Goal: Use online tool/utility: Utilize a website feature to perform a specific function

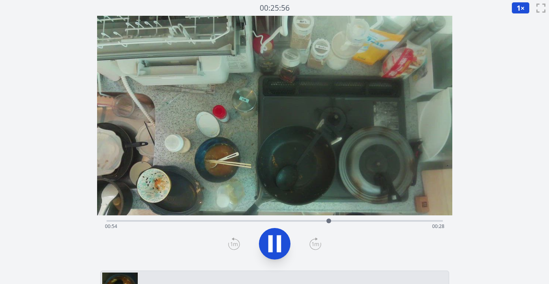
click at [184, 221] on div "Time elapsed: 00:54 Time remaining: 00:28" at bounding box center [274, 226] width 339 height 13
click at [388, 221] on div "Time elapsed: 00:19 Time remaining: 01:02" at bounding box center [274, 226] width 339 height 13
click at [412, 222] on div "Time elapsed: 01:09 Time remaining: 00:13" at bounding box center [274, 226] width 339 height 13
click at [227, 218] on div "Time elapsed: 01:21 Time remaining: 00:00" at bounding box center [275, 219] width 336 height 9
click at [216, 221] on div "Time elapsed: 00:29 Time remaining: 00:53" at bounding box center [274, 226] width 339 height 13
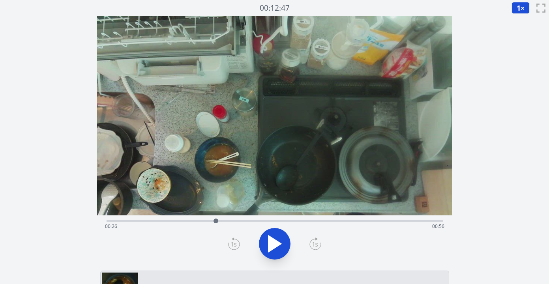
click at [207, 221] on div "Time elapsed: 00:26 Time remaining: 00:56" at bounding box center [274, 226] width 339 height 13
click at [202, 221] on div at bounding box center [207, 221] width 12 height 12
click at [193, 221] on div "Time elapsed: 00:23 Time remaining: 00:59" at bounding box center [274, 226] width 339 height 13
click at [186, 221] on div "Time elapsed: 00:20 Time remaining: 01:01" at bounding box center [274, 226] width 339 height 13
click at [205, 221] on div "Time elapsed: 00:19 Time remaining: 01:03" at bounding box center [274, 226] width 339 height 13
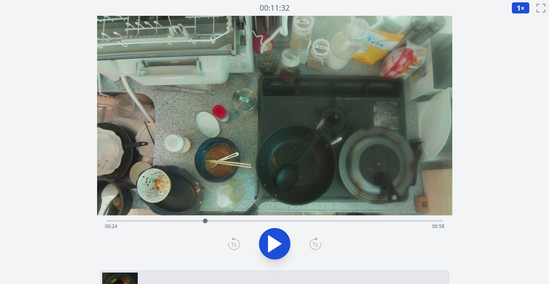
click at [213, 221] on div "Time elapsed: 00:24 Time remaining: 00:58" at bounding box center [274, 226] width 339 height 13
click at [219, 221] on div at bounding box center [213, 221] width 12 height 12
click at [223, 222] on div at bounding box center [219, 221] width 12 height 12
click at [228, 221] on div at bounding box center [223, 221] width 12 height 12
click at [234, 222] on div "Time elapsed: 00:29 Time remaining: 00:53" at bounding box center [274, 226] width 339 height 13
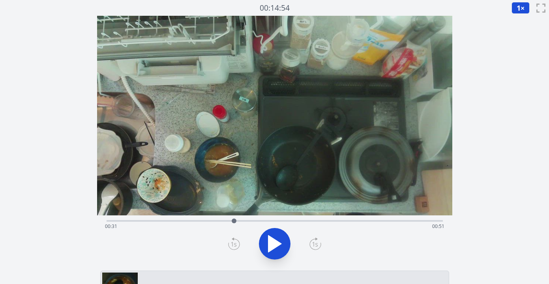
click at [237, 222] on div at bounding box center [234, 221] width 12 height 12
click at [244, 222] on div "Time elapsed: 00:31 Time remaining: 00:50" at bounding box center [274, 226] width 339 height 13
click at [250, 222] on div at bounding box center [244, 221] width 12 height 12
click at [255, 222] on div at bounding box center [250, 221] width 12 height 12
click at [259, 221] on div at bounding box center [259, 221] width 12 height 12
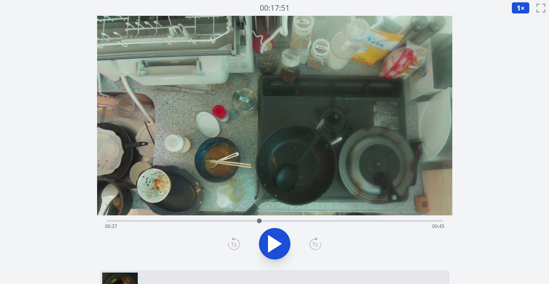
click at [264, 221] on div at bounding box center [259, 221] width 12 height 12
click at [268, 221] on div at bounding box center [264, 221] width 12 height 12
click at [273, 221] on div at bounding box center [268, 221] width 12 height 12
click at [278, 221] on div at bounding box center [273, 221] width 12 height 12
click at [281, 221] on div at bounding box center [278, 221] width 12 height 12
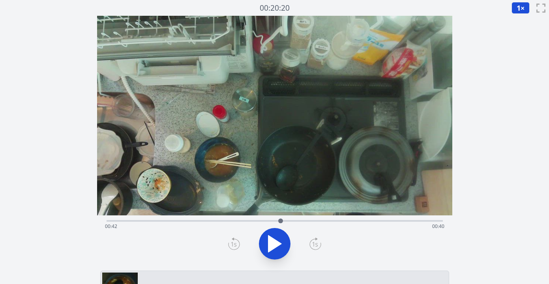
click at [285, 222] on div at bounding box center [281, 221] width 12 height 12
click at [290, 222] on div at bounding box center [285, 221] width 12 height 12
click at [293, 223] on div at bounding box center [293, 221] width 12 height 12
click at [299, 222] on div "Time elapsed: 00:45 Time remaining: 00:37" at bounding box center [274, 226] width 339 height 13
click at [304, 223] on div at bounding box center [299, 221] width 12 height 12
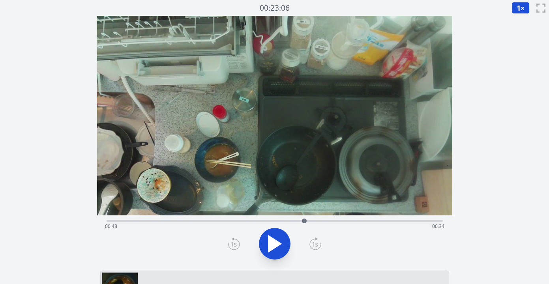
click at [309, 223] on div at bounding box center [304, 221] width 12 height 12
click at [232, 247] on icon at bounding box center [234, 244] width 12 height 13
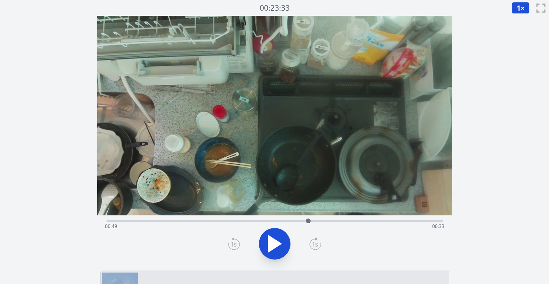
click at [232, 247] on icon at bounding box center [234, 244] width 12 height 13
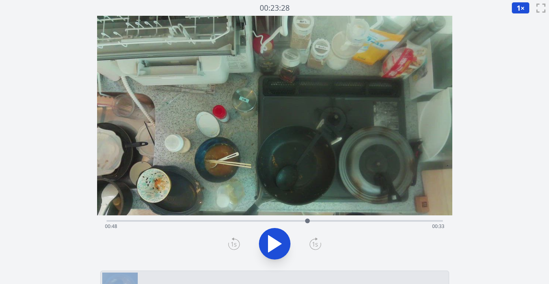
click at [232, 247] on icon at bounding box center [234, 244] width 12 height 13
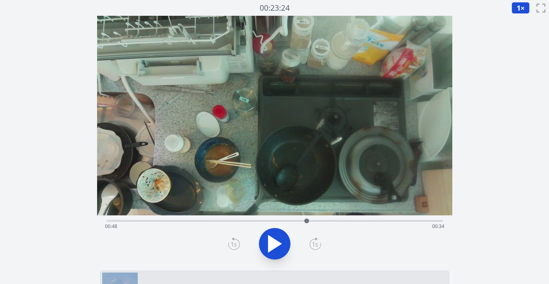
click at [232, 247] on icon at bounding box center [234, 244] width 12 height 13
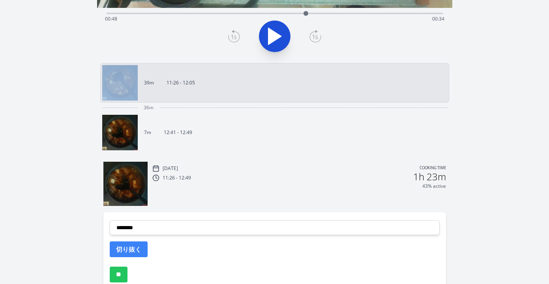
scroll to position [223, 0]
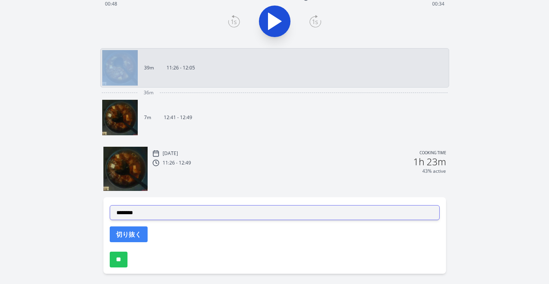
click at [233, 212] on select "**********" at bounding box center [275, 212] width 330 height 15
select select "**********"
click at [110, 205] on select "**********" at bounding box center [275, 212] width 330 height 15
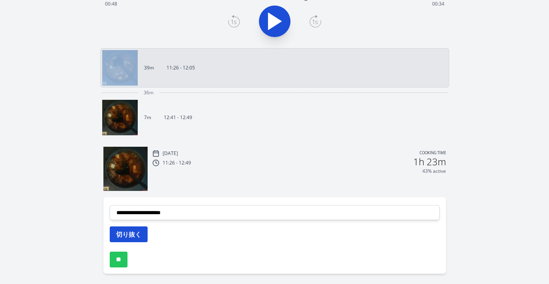
click at [141, 234] on button "切り抜く" at bounding box center [129, 235] width 38 height 16
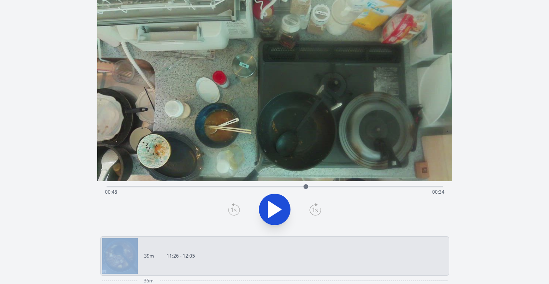
scroll to position [24, 0]
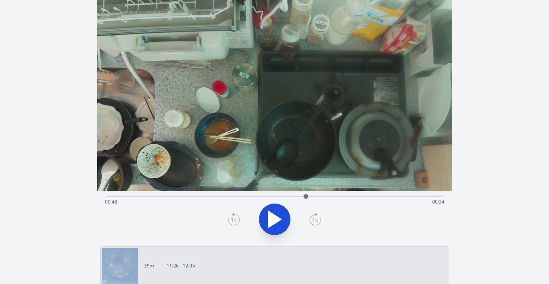
click at [279, 220] on icon at bounding box center [274, 219] width 13 height 17
click at [279, 220] on icon at bounding box center [279, 219] width 4 height 17
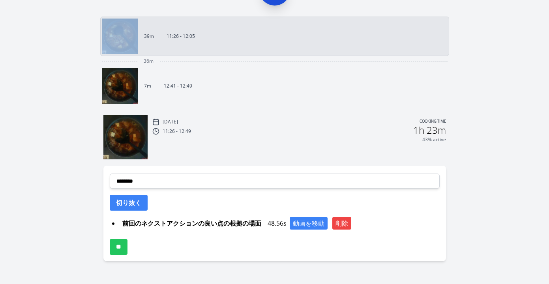
scroll to position [256, 0]
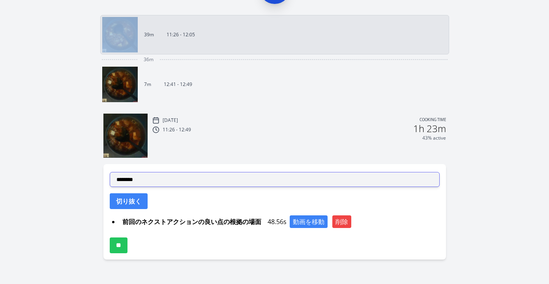
click at [264, 187] on select "**********" at bounding box center [275, 179] width 330 height 15
select select "**********"
click at [110, 172] on select "**********" at bounding box center [275, 179] width 330 height 15
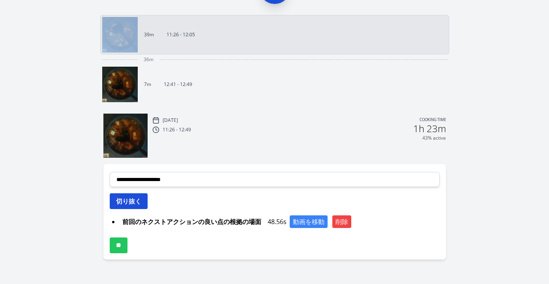
click at [139, 204] on button "切り抜く" at bounding box center [129, 201] width 38 height 16
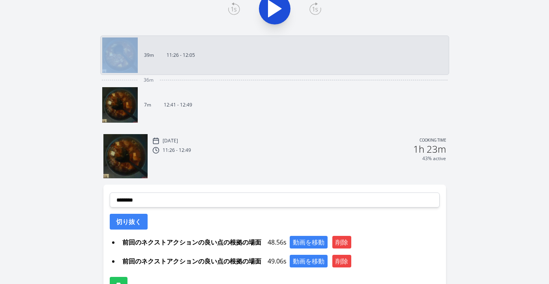
scroll to position [275, 0]
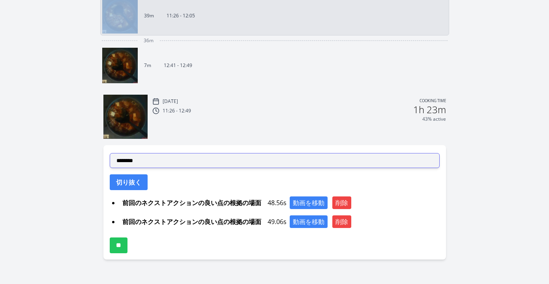
click at [223, 162] on select "**********" at bounding box center [275, 160] width 330 height 15
select select "**********"
click at [110, 153] on select "**********" at bounding box center [275, 160] width 330 height 15
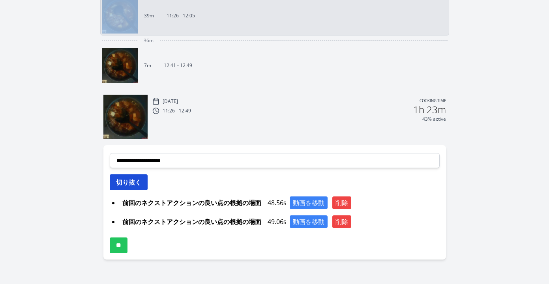
click at [135, 186] on button "切り抜く" at bounding box center [129, 182] width 38 height 16
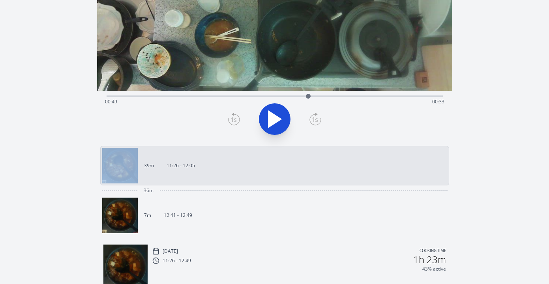
scroll to position [110, 0]
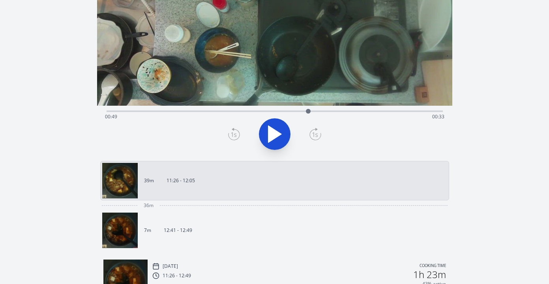
click at [496, 119] on div "Discard Recording? You will not be able to recover this once discarded. Cancel …" at bounding box center [274, 179] width 549 height 578
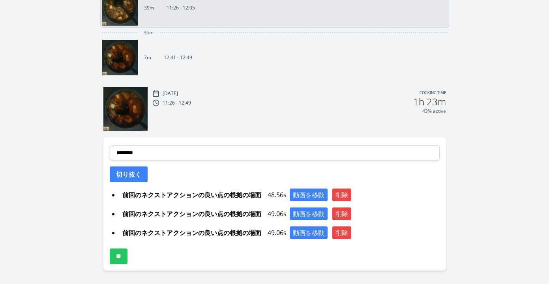
scroll to position [283, 0]
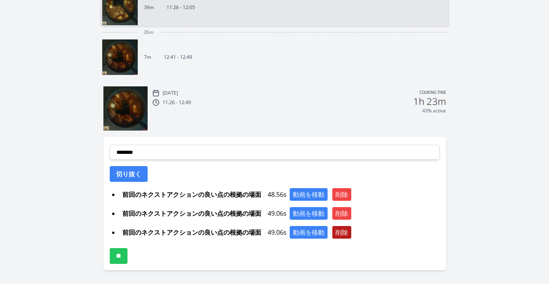
click at [346, 230] on button "削除" at bounding box center [341, 232] width 19 height 13
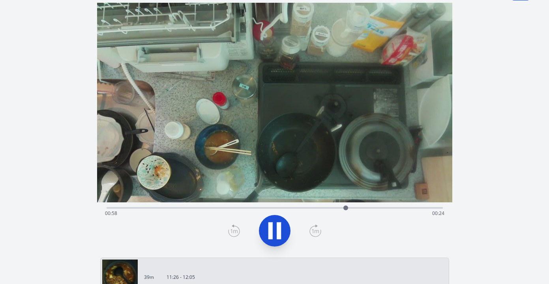
scroll to position [0, 0]
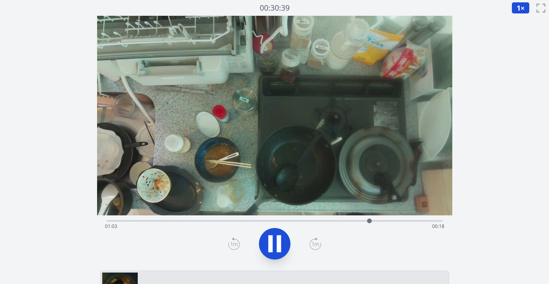
click at [269, 246] on icon at bounding box center [270, 244] width 4 height 17
click at [234, 244] on icon at bounding box center [234, 244] width 6 height 5
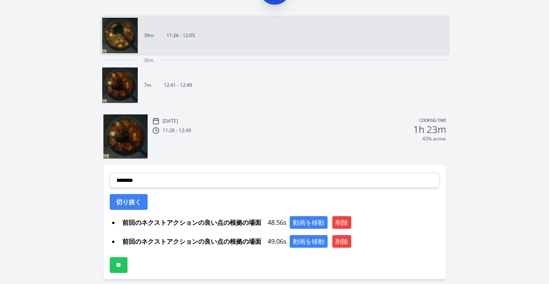
scroll to position [264, 0]
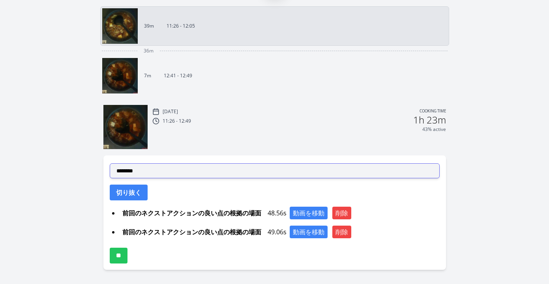
click at [220, 175] on select "**********" at bounding box center [275, 170] width 330 height 15
select select "**********"
click at [110, 163] on select "**********" at bounding box center [275, 170] width 330 height 15
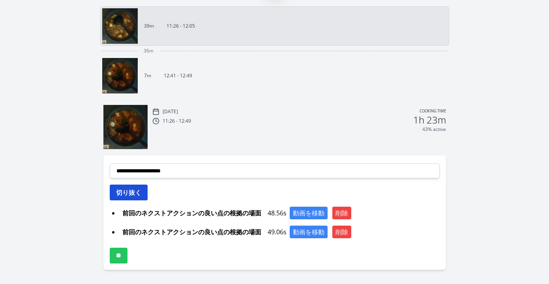
click at [140, 195] on button "切り抜く" at bounding box center [129, 193] width 38 height 16
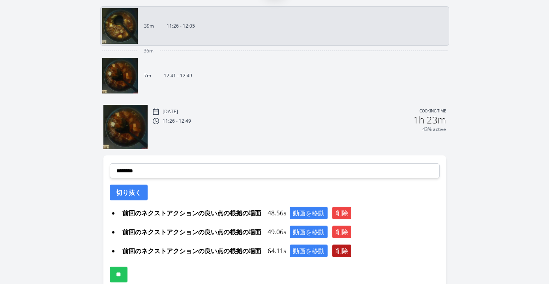
click at [347, 251] on button "削除" at bounding box center [341, 251] width 19 height 13
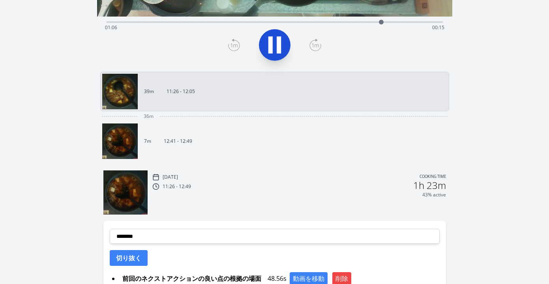
scroll to position [33, 0]
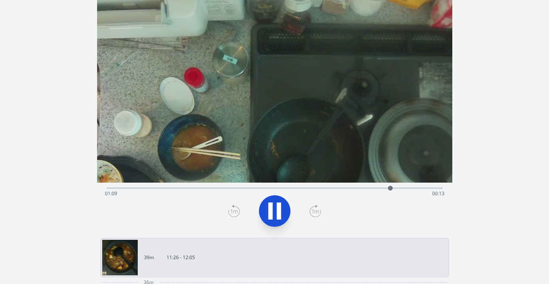
click at [329, 187] on div "Time elapsed: 01:09 Time remaining: 00:13" at bounding box center [275, 187] width 336 height 9
click at [469, 157] on div "Discard Recording? You will not be able to recover this once discarded. Cancel …" at bounding box center [274, 246] width 549 height 559
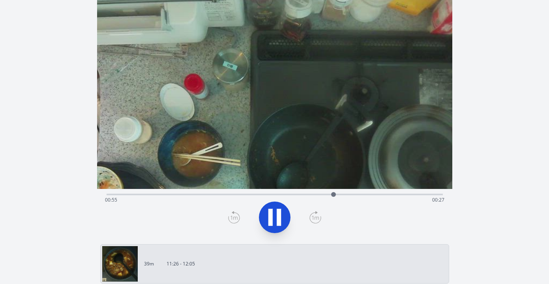
scroll to position [0, 0]
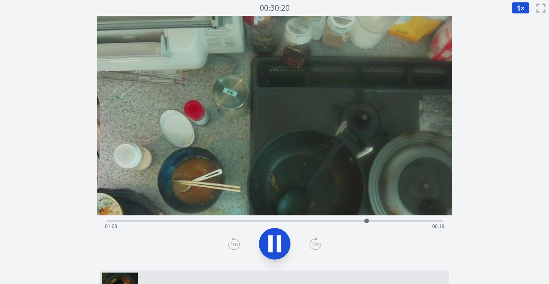
click at [277, 247] on icon at bounding box center [279, 244] width 4 height 17
click at [236, 242] on icon at bounding box center [234, 244] width 12 height 13
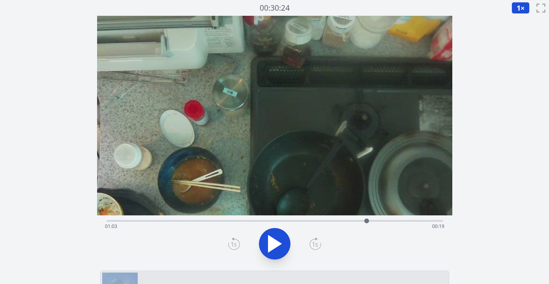
click at [236, 242] on icon at bounding box center [234, 244] width 12 height 13
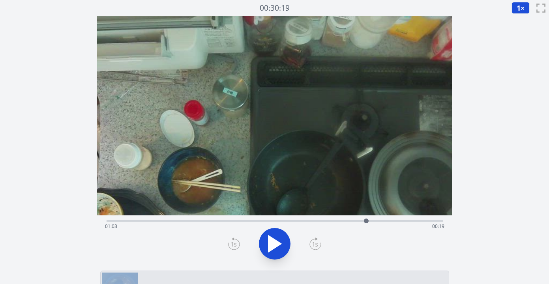
click at [236, 242] on icon at bounding box center [234, 244] width 12 height 13
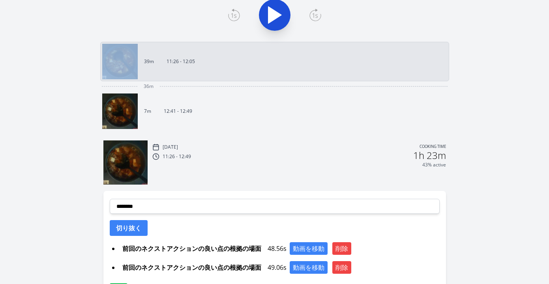
scroll to position [238, 0]
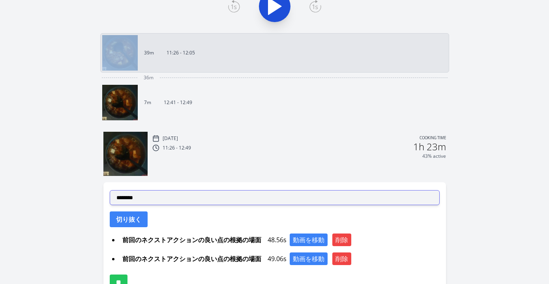
click at [298, 201] on select "**********" at bounding box center [275, 197] width 330 height 15
click at [110, 190] on select "**********" at bounding box center [275, 197] width 330 height 15
click at [267, 200] on select "**********" at bounding box center [275, 197] width 330 height 15
select select "**********"
click at [110, 190] on select "**********" at bounding box center [275, 197] width 330 height 15
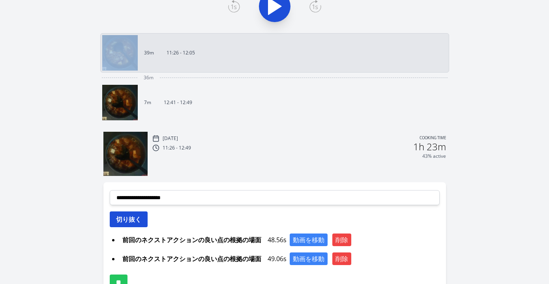
click at [135, 223] on button "切り抜く" at bounding box center [129, 220] width 38 height 16
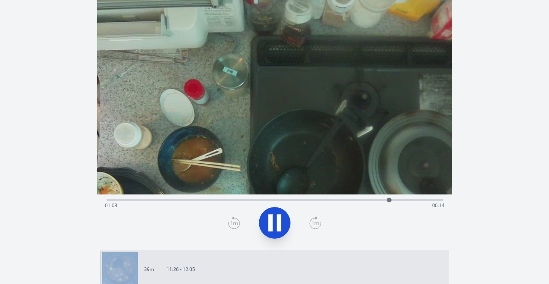
scroll to position [0, 0]
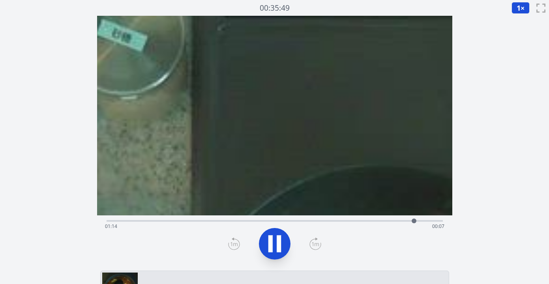
click at [310, 223] on div "Time elapsed: 01:14 Time remaining: 00:07" at bounding box center [274, 226] width 339 height 13
click at [330, 221] on div "Time elapsed: 00:51 Time remaining: 00:31" at bounding box center [274, 226] width 339 height 13
click at [343, 222] on div "Time elapsed: 00:55 Time remaining: 00:27" at bounding box center [274, 226] width 339 height 13
click at [350, 223] on div at bounding box center [346, 221] width 12 height 12
click at [356, 223] on div at bounding box center [351, 221] width 12 height 12
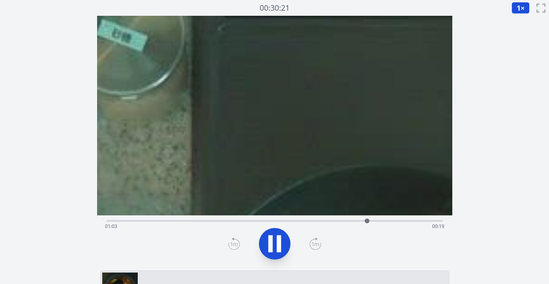
click at [269, 244] on icon at bounding box center [270, 244] width 4 height 17
click at [229, 239] on icon at bounding box center [234, 244] width 12 height 13
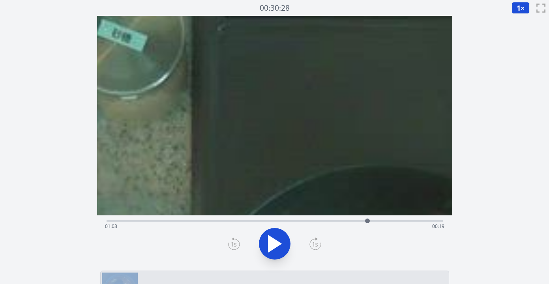
click at [229, 239] on icon at bounding box center [234, 244] width 12 height 13
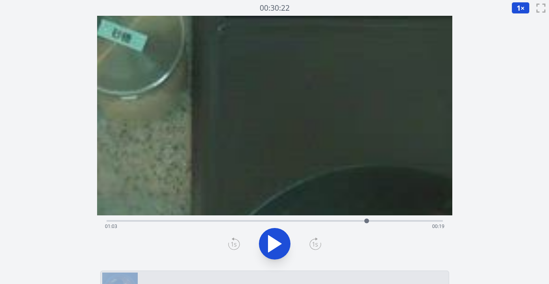
click at [229, 239] on icon at bounding box center [234, 244] width 12 height 13
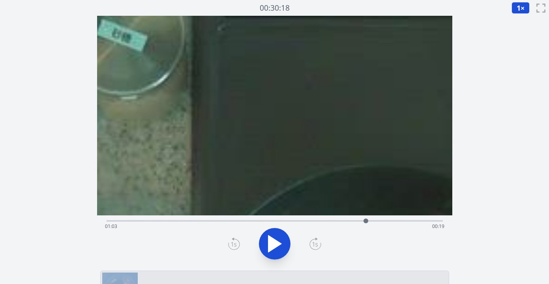
click at [229, 239] on icon at bounding box center [234, 244] width 12 height 13
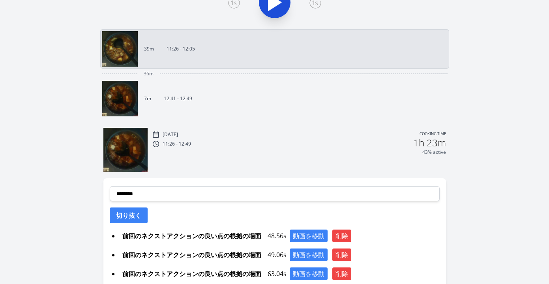
scroll to position [294, 0]
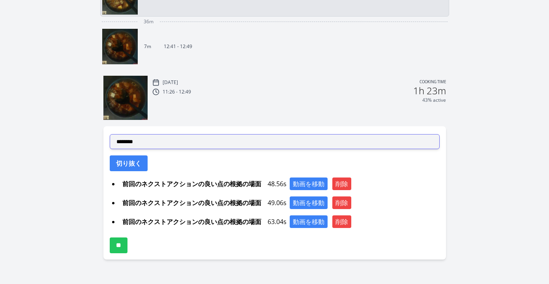
click at [214, 147] on select "**********" at bounding box center [275, 141] width 330 height 15
select select "**********"
click at [110, 134] on select "**********" at bounding box center [275, 141] width 330 height 15
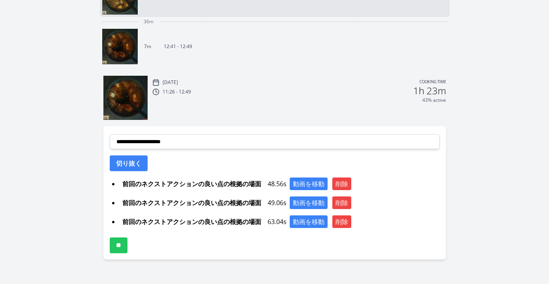
click at [137, 165] on button "切り抜く" at bounding box center [129, 164] width 38 height 16
select select
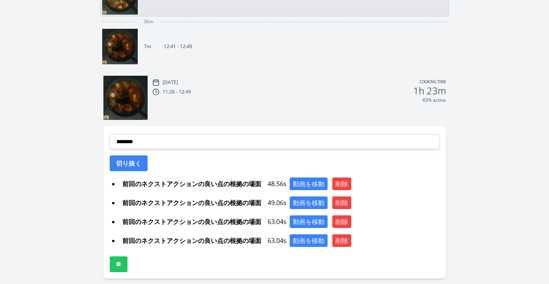
click at [125, 264] on input "**" at bounding box center [119, 265] width 18 height 16
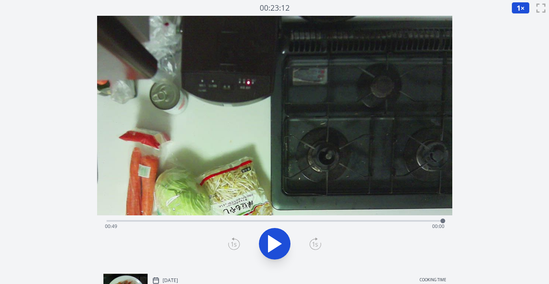
click at [294, 223] on div "Time elapsed: 00:49 Time remaining: 00:00" at bounding box center [274, 226] width 339 height 13
click at [356, 225] on div "Time elapsed: 00:27 Time remaining: 00:22" at bounding box center [274, 226] width 339 height 13
click at [369, 223] on div "Time elapsed: 00:36 Time remaining: 00:13" at bounding box center [274, 226] width 339 height 13
click at [383, 221] on div "Time elapsed: 00:38 Time remaining: 00:11" at bounding box center [274, 226] width 339 height 13
click at [387, 223] on div at bounding box center [383, 221] width 12 height 12
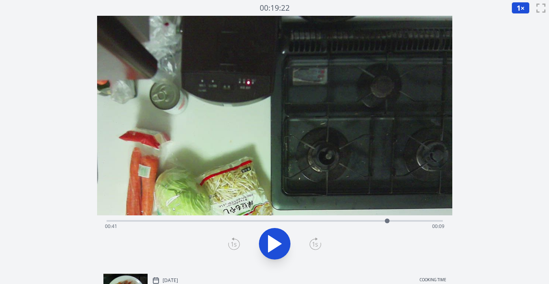
click at [391, 222] on div at bounding box center [387, 221] width 12 height 12
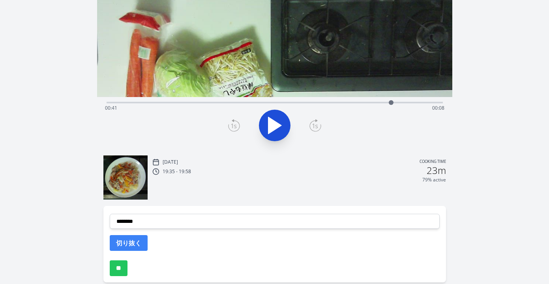
scroll to position [127, 0]
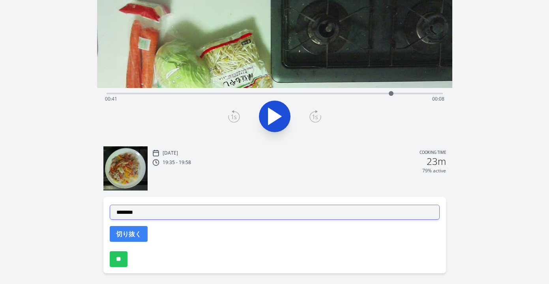
click at [240, 210] on select "**********" at bounding box center [275, 212] width 330 height 15
select select "**********"
click at [110, 205] on select "**********" at bounding box center [275, 212] width 330 height 15
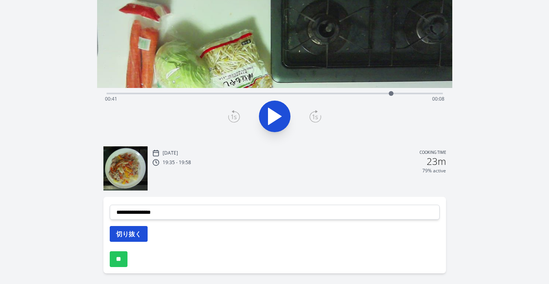
click at [144, 235] on button "切り抜く" at bounding box center [129, 234] width 38 height 16
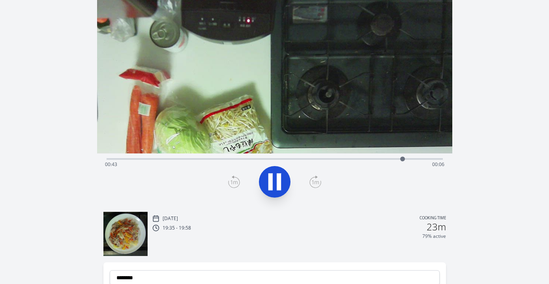
scroll to position [8, 0]
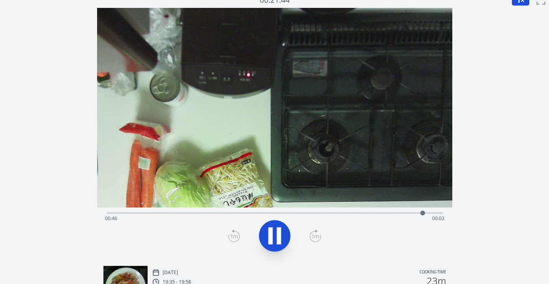
drag, startPoint x: 471, startPoint y: 165, endPoint x: 471, endPoint y: 161, distance: 4.3
click at [471, 164] on div "Discard Recording? You will not be able to recover this once discarded. Cancel …" at bounding box center [274, 214] width 549 height 444
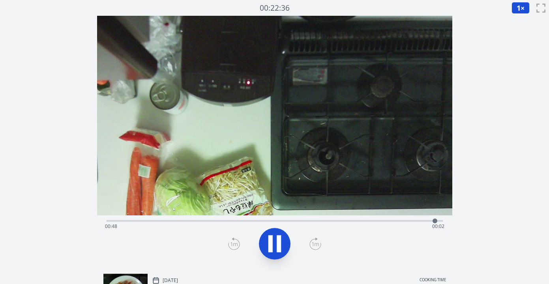
click at [400, 223] on div "Time elapsed: 00:48 Time remaining: 00:02" at bounding box center [274, 226] width 339 height 13
click at [371, 217] on div "Time elapsed: 00:44 Time remaining: 00:05" at bounding box center [275, 219] width 336 height 9
click at [356, 217] on div "Time elapsed: 00:41 Time remaining: 00:09" at bounding box center [275, 219] width 336 height 9
click at [277, 243] on icon at bounding box center [279, 244] width 4 height 17
click at [235, 247] on icon at bounding box center [234, 244] width 12 height 13
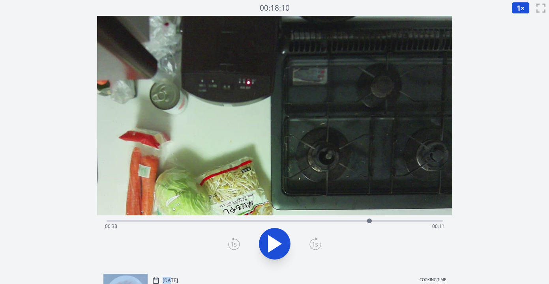
click at [235, 247] on icon at bounding box center [234, 244] width 12 height 13
click at [235, 248] on icon at bounding box center [234, 244] width 12 height 13
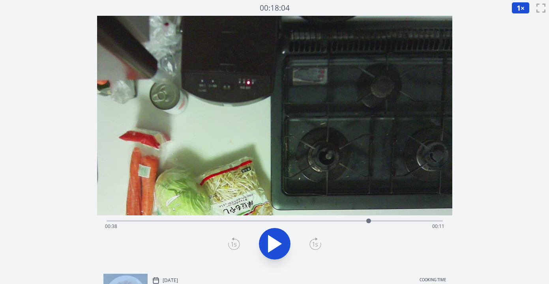
click at [235, 248] on icon at bounding box center [234, 244] width 12 height 13
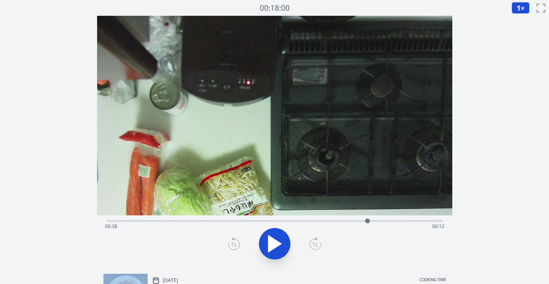
click at [235, 248] on icon at bounding box center [234, 244] width 12 height 13
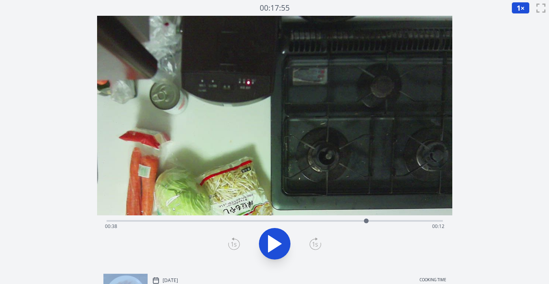
click at [235, 248] on icon at bounding box center [234, 244] width 12 height 13
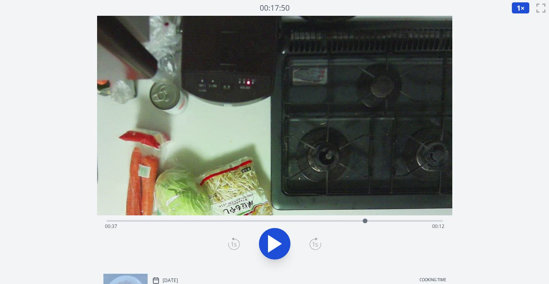
click at [235, 248] on icon at bounding box center [234, 244] width 12 height 13
click at [236, 248] on icon at bounding box center [234, 244] width 12 height 13
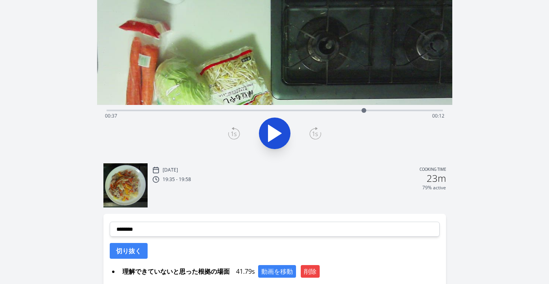
scroll to position [113, 0]
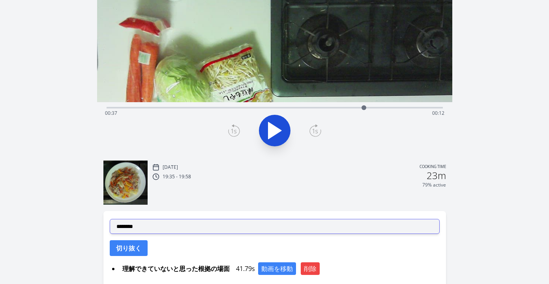
click at [250, 224] on select "**********" at bounding box center [275, 226] width 330 height 15
select select "**********"
click at [110, 219] on select "**********" at bounding box center [275, 226] width 330 height 15
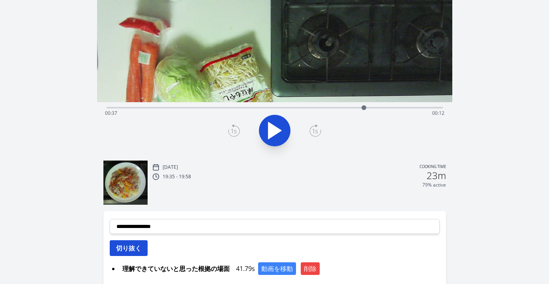
click at [142, 251] on button "切り抜く" at bounding box center [129, 248] width 38 height 16
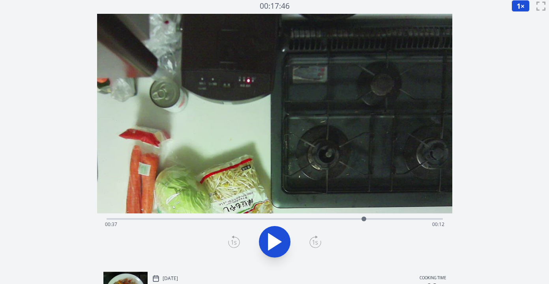
scroll to position [0, 0]
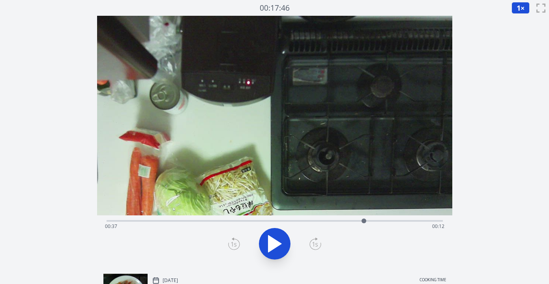
click at [266, 219] on div "Time elapsed: 00:37 Time remaining: 00:12" at bounding box center [275, 219] width 336 height 9
click at [283, 220] on div "Time elapsed: 00:23 Time remaining: 00:26" at bounding box center [274, 226] width 339 height 13
click at [294, 220] on div "Time elapsed: 00:25 Time remaining: 00:24" at bounding box center [274, 226] width 339 height 13
click at [306, 221] on div "Time elapsed: 00:27 Time remaining: 00:22" at bounding box center [274, 226] width 339 height 13
click at [312, 224] on div "Time elapsed: 00:29 Time remaining: 00:21" at bounding box center [274, 226] width 339 height 13
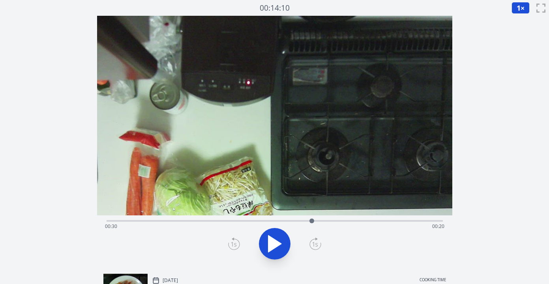
click at [324, 222] on div "Time elapsed: 00:30 Time remaining: 00:20" at bounding box center [274, 226] width 339 height 13
click at [318, 219] on div "Time elapsed: 00:31 Time remaining: 00:18" at bounding box center [275, 219] width 336 height 9
click at [328, 220] on div "Time elapsed: 00:31 Time remaining: 00:19" at bounding box center [274, 226] width 339 height 13
click at [335, 222] on div "Time elapsed: 00:32 Time remaining: 00:17" at bounding box center [274, 226] width 339 height 13
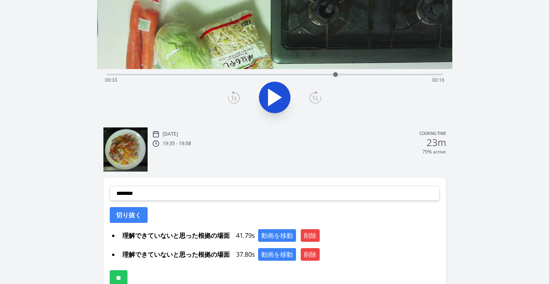
scroll to position [150, 0]
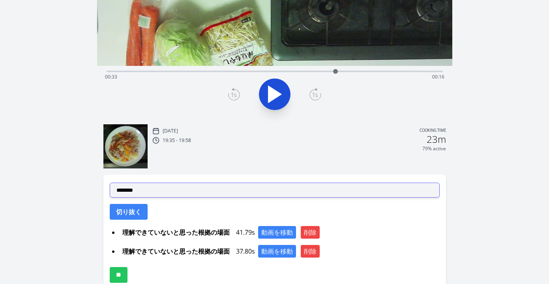
click at [208, 188] on select "**********" at bounding box center [275, 190] width 330 height 15
select select "**********"
click at [110, 183] on select "**********" at bounding box center [275, 190] width 330 height 15
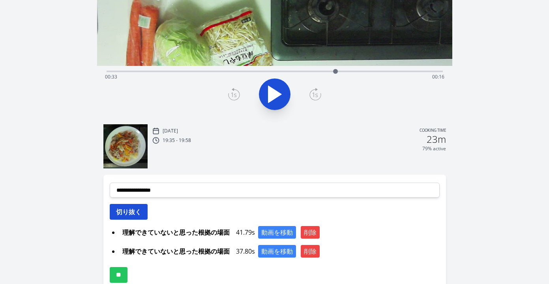
click at [143, 211] on button "切り抜く" at bounding box center [129, 212] width 38 height 16
select select
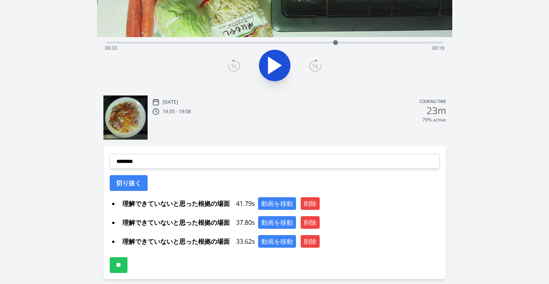
scroll to position [198, 0]
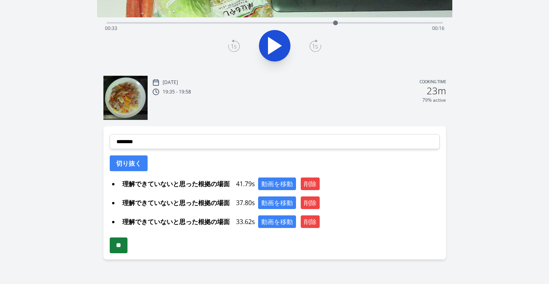
click at [127, 239] on input "**" at bounding box center [119, 246] width 18 height 16
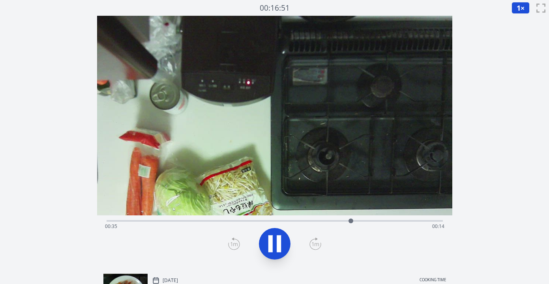
click at [364, 223] on div "Time elapsed: 00:35 Time remaining: 00:14" at bounding box center [274, 226] width 339 height 13
click at [384, 221] on div "Time elapsed: 00:38 Time remaining: 00:11" at bounding box center [274, 226] width 339 height 13
click at [345, 226] on div "Time elapsed: 00:42 Time remaining: 00:07" at bounding box center [274, 226] width 339 height 13
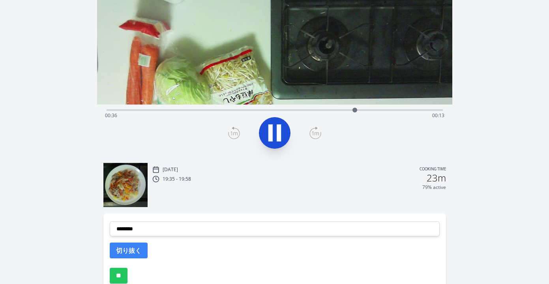
scroll to position [114, 0]
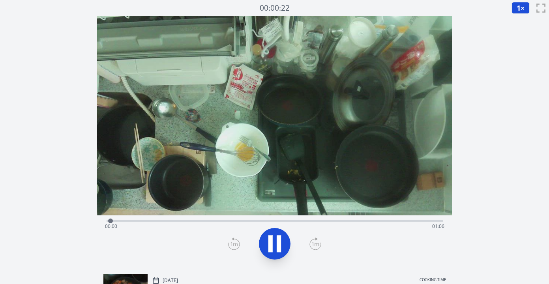
click at [209, 220] on div "Time elapsed: 00:00 Time remaining: 01:06" at bounding box center [275, 219] width 336 height 9
click at [282, 220] on div "Time elapsed: 00:31 Time remaining: 00:35" at bounding box center [274, 226] width 339 height 13
click at [293, 221] on div "Time elapsed: 00:35 Time remaining: 00:31" at bounding box center [274, 226] width 339 height 13
click at [302, 222] on div at bounding box center [297, 221] width 12 height 12
